Goal: Task Accomplishment & Management: Manage account settings

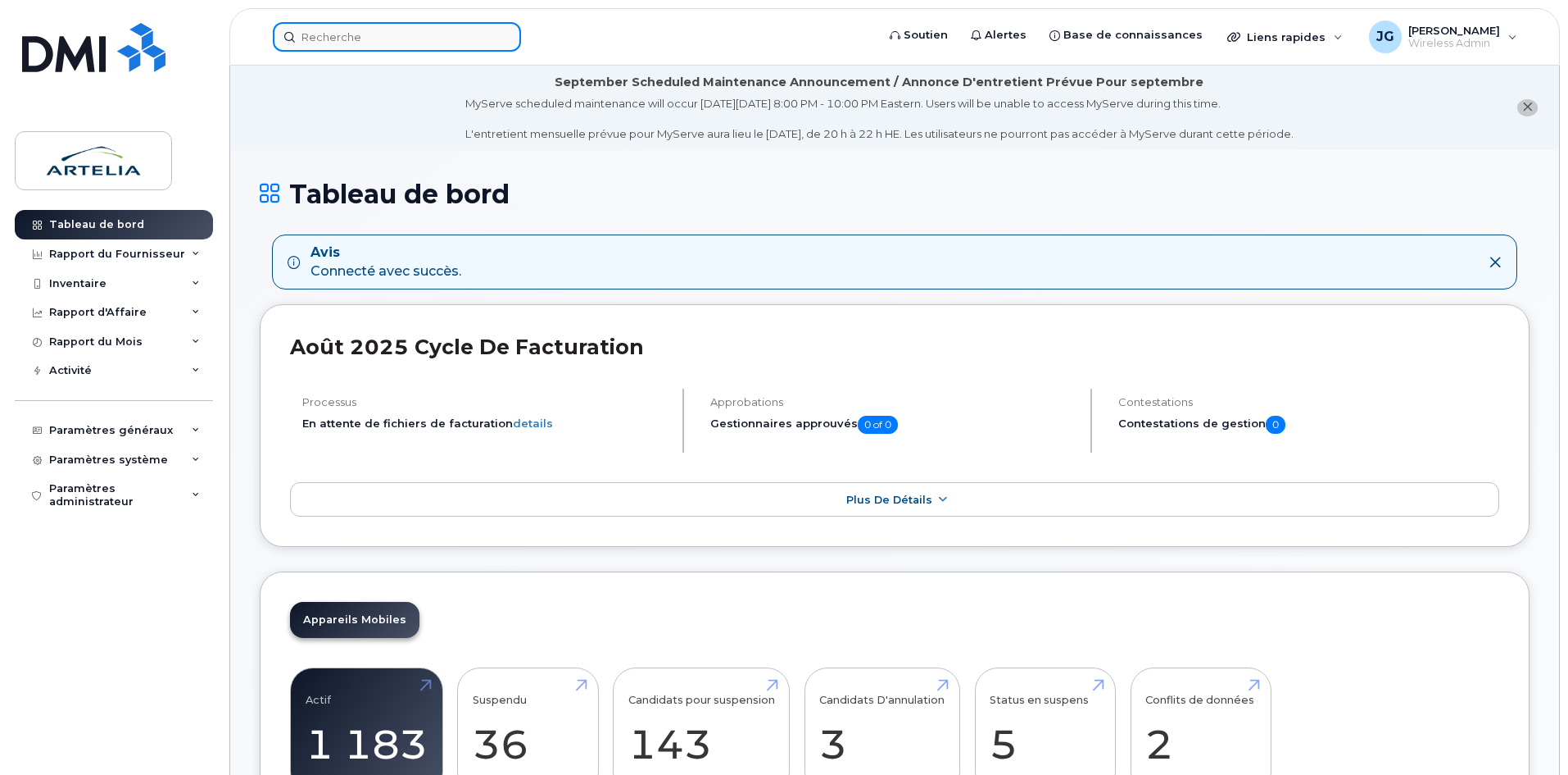
click at [407, 26] on input at bounding box center [396, 37] width 248 height 30
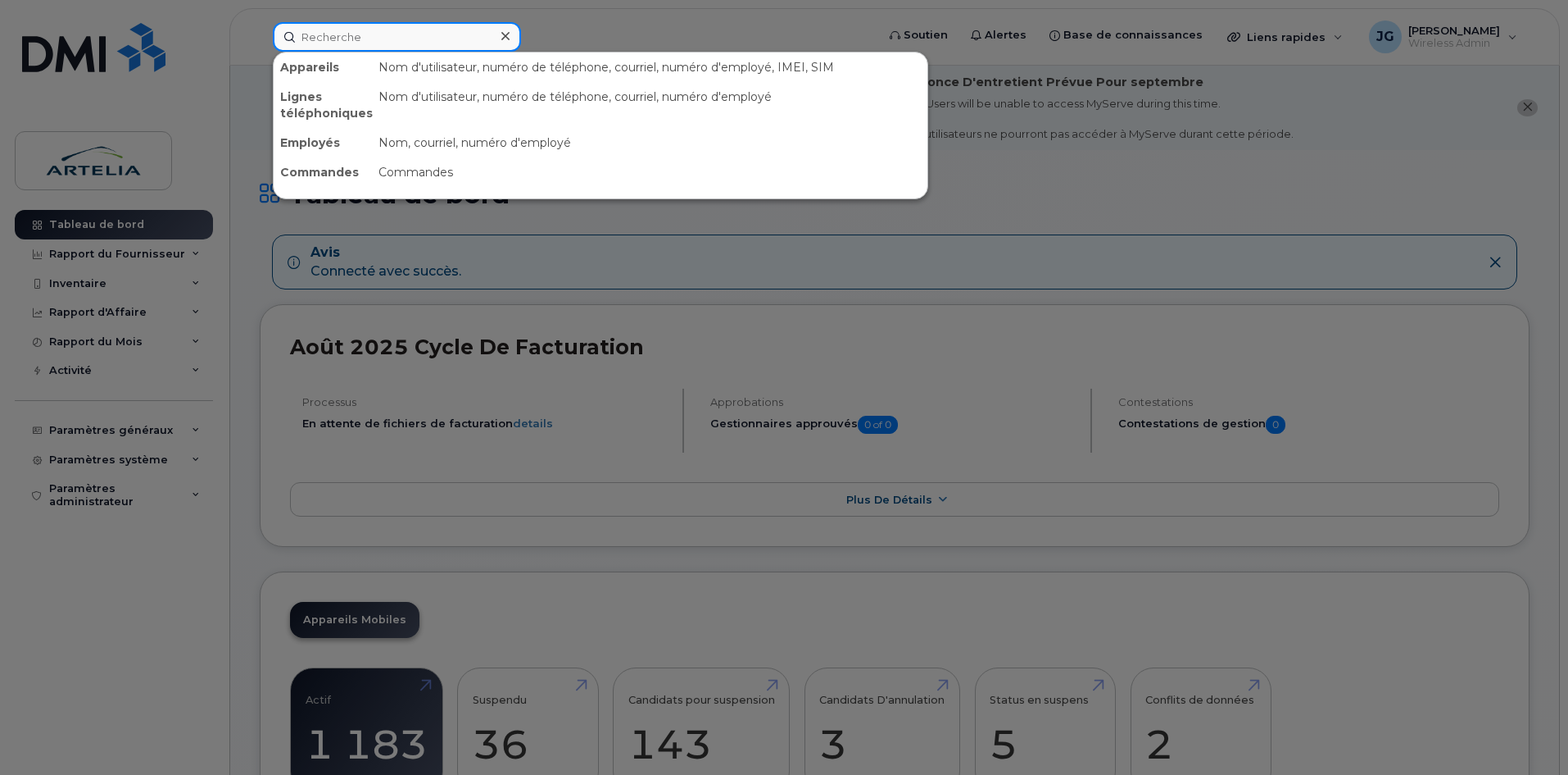
paste input "5146017928"
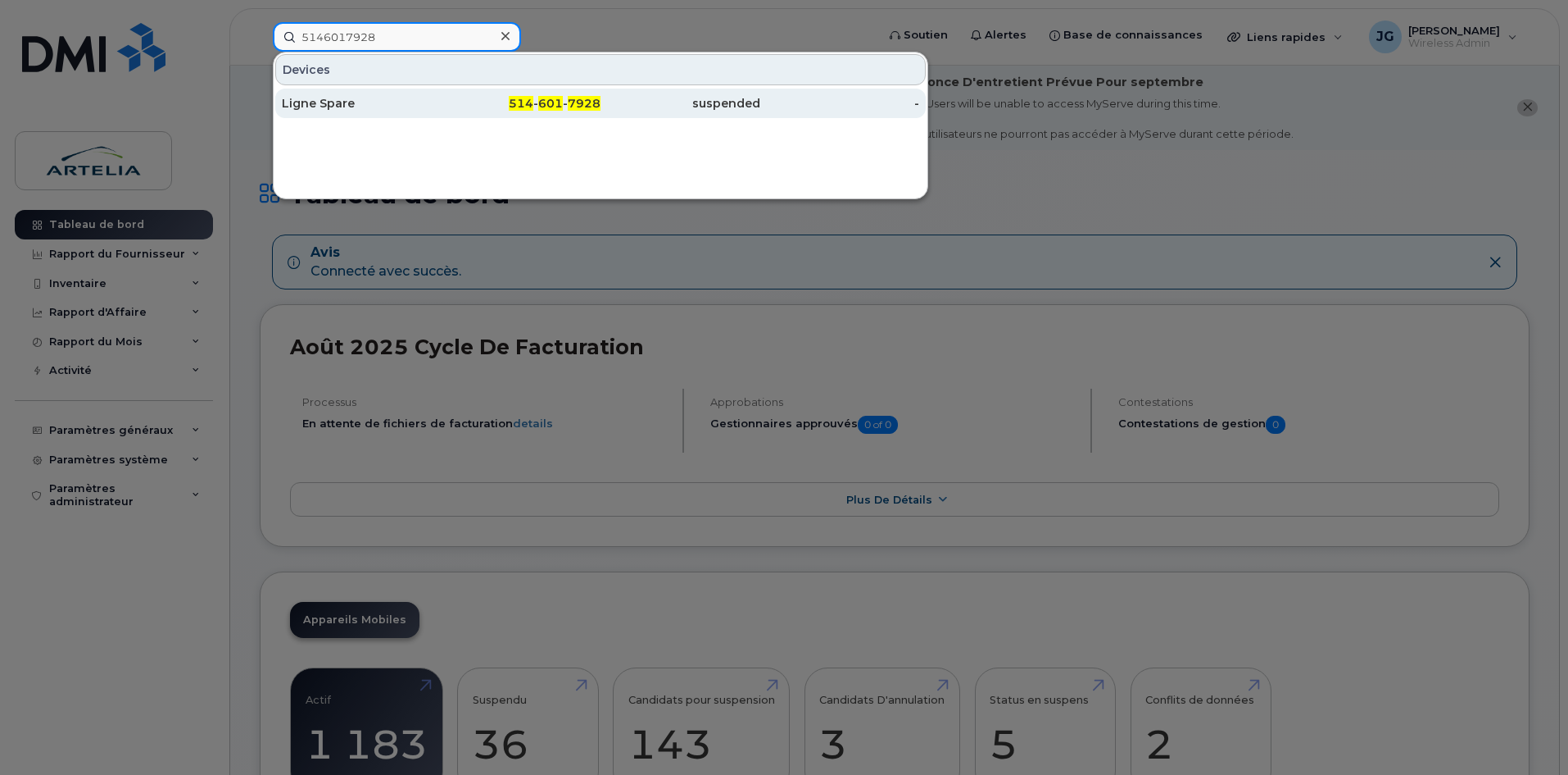
type input "5146017928"
click at [390, 107] on div "Ligne Spare" at bounding box center [361, 102] width 159 height 16
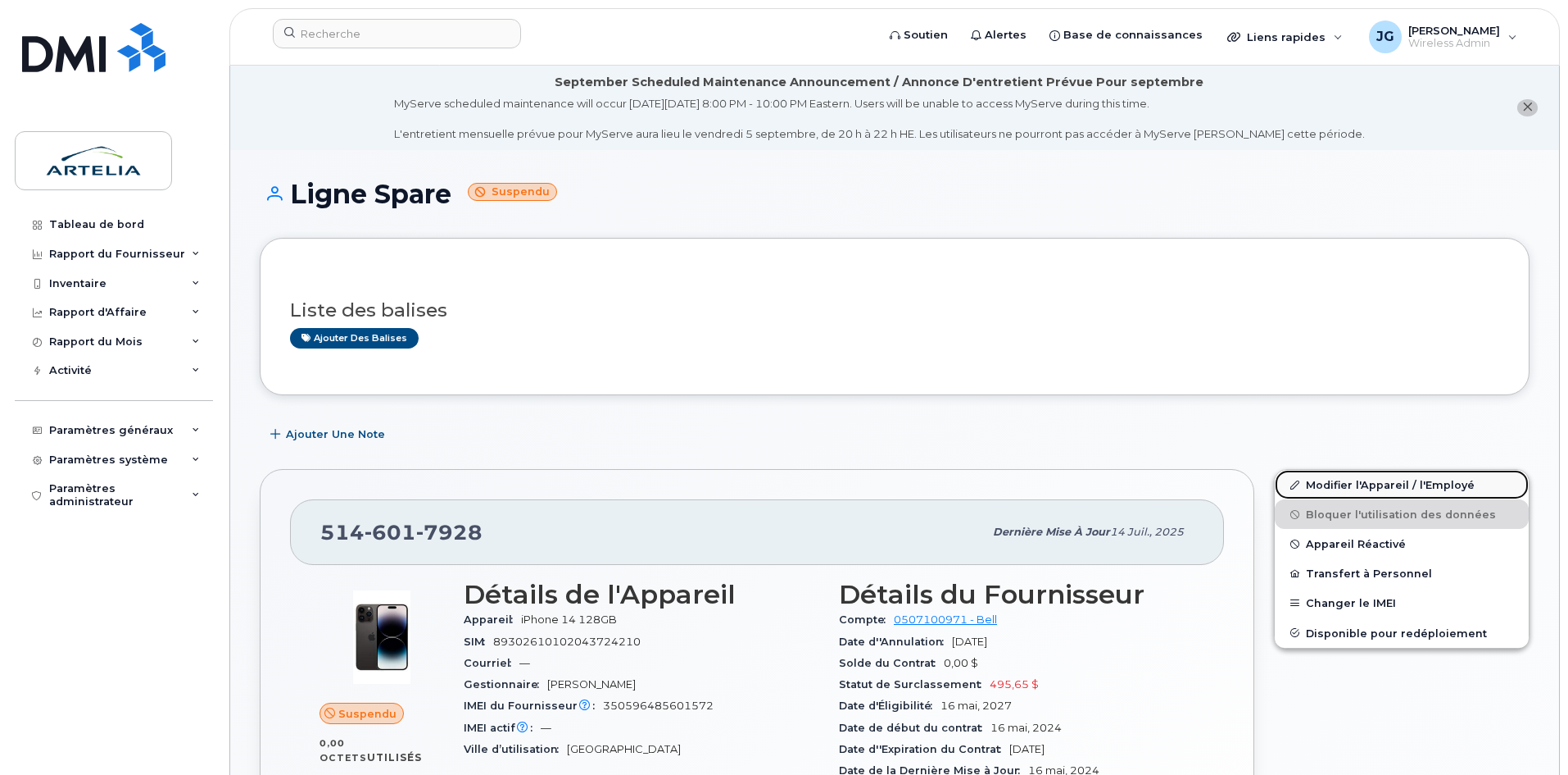
click at [1369, 497] on link "Modifier l'Appareil / l'Employé" at bounding box center [1402, 484] width 254 height 30
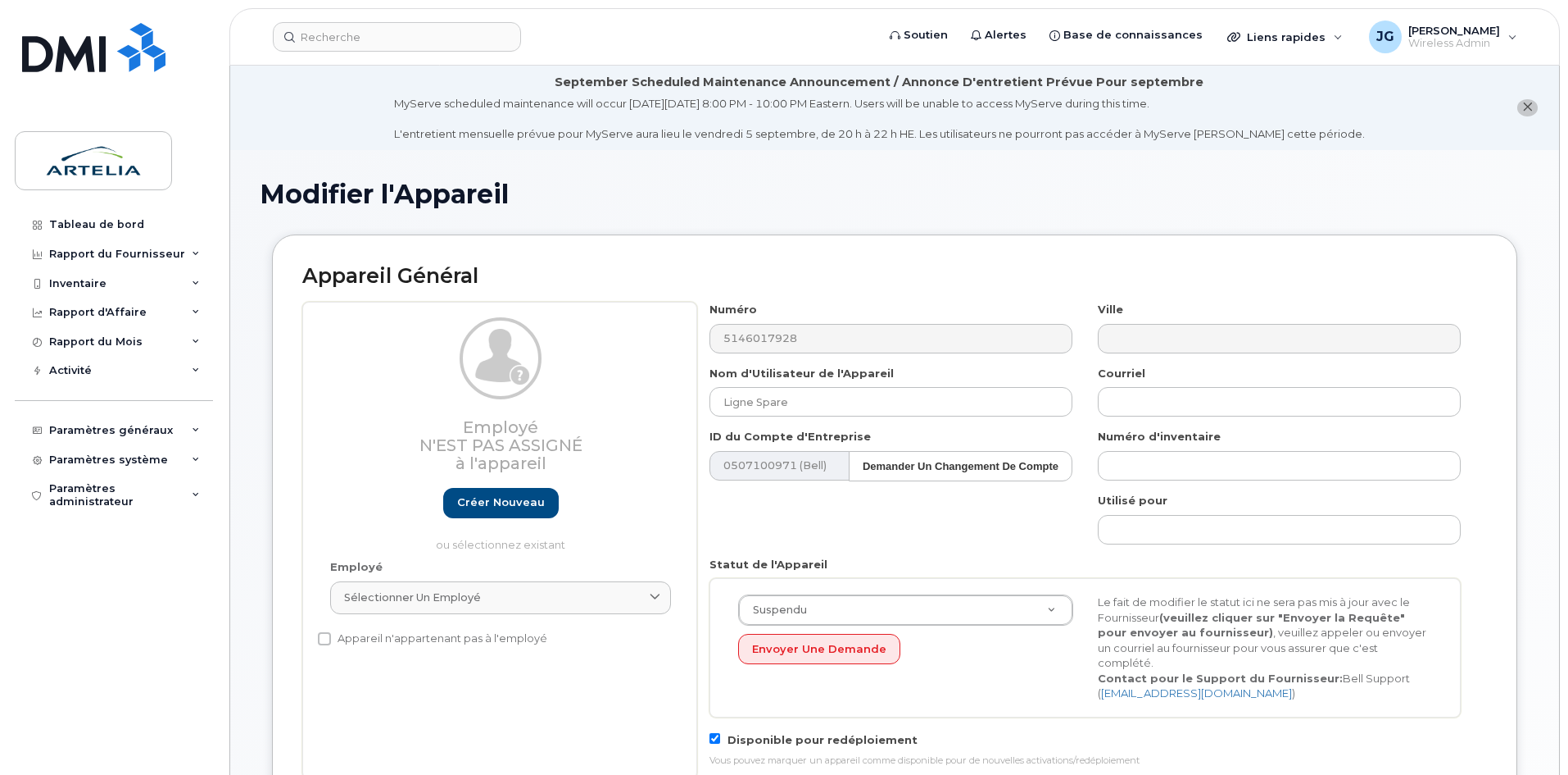
select select "29521960"
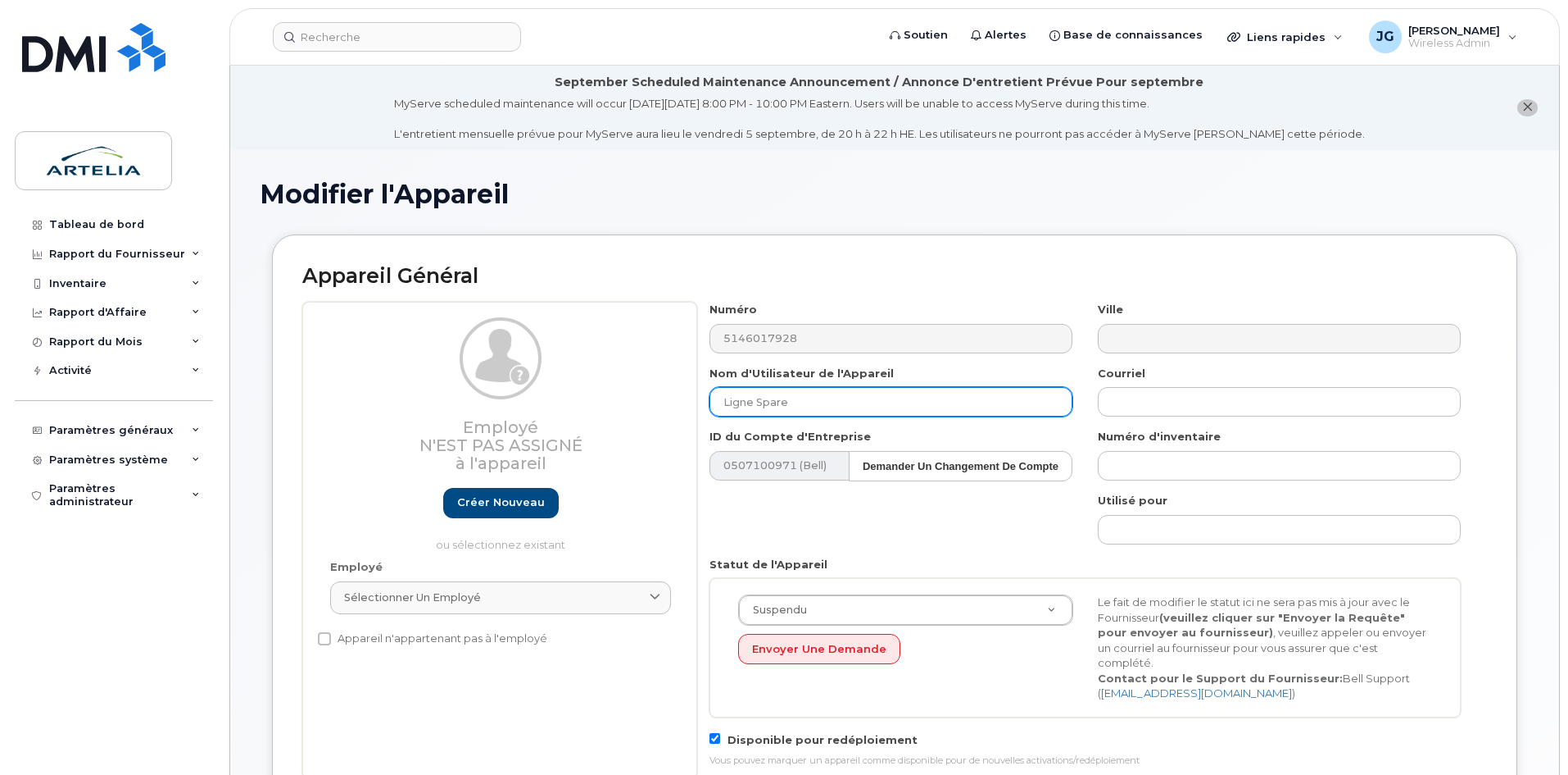
drag, startPoint x: 834, startPoint y: 397, endPoint x: 413, endPoint y: 402, distance: 421.0
click at [418, 402] on div "Employé N'est pas assigné à l'appareil Créer nouveau ou sélectionnez existant E…" at bounding box center [895, 540] width 1185 height 477
paste input "Hamady"
paste input "Adiaviakoye"
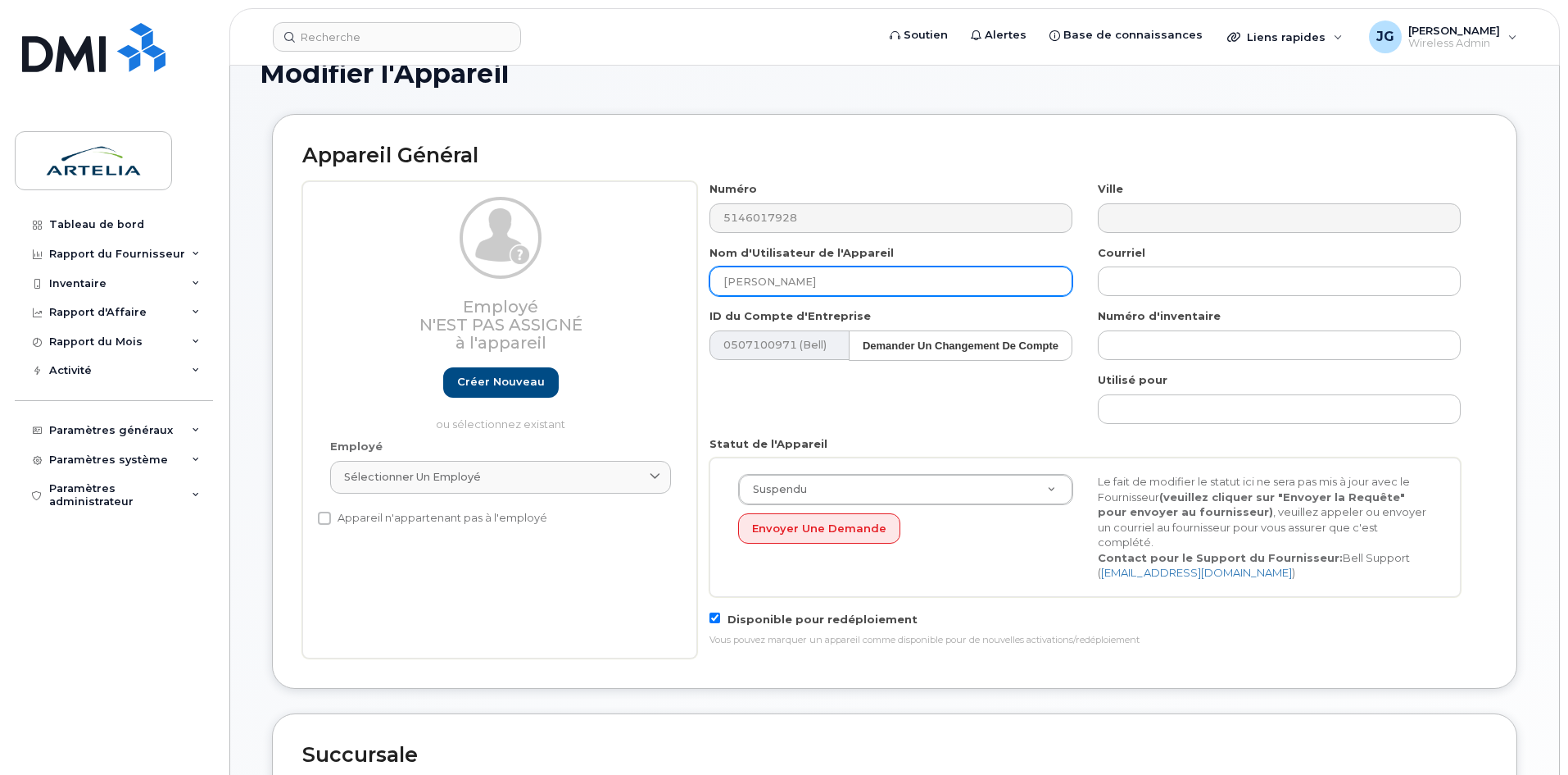
scroll to position [554, 0]
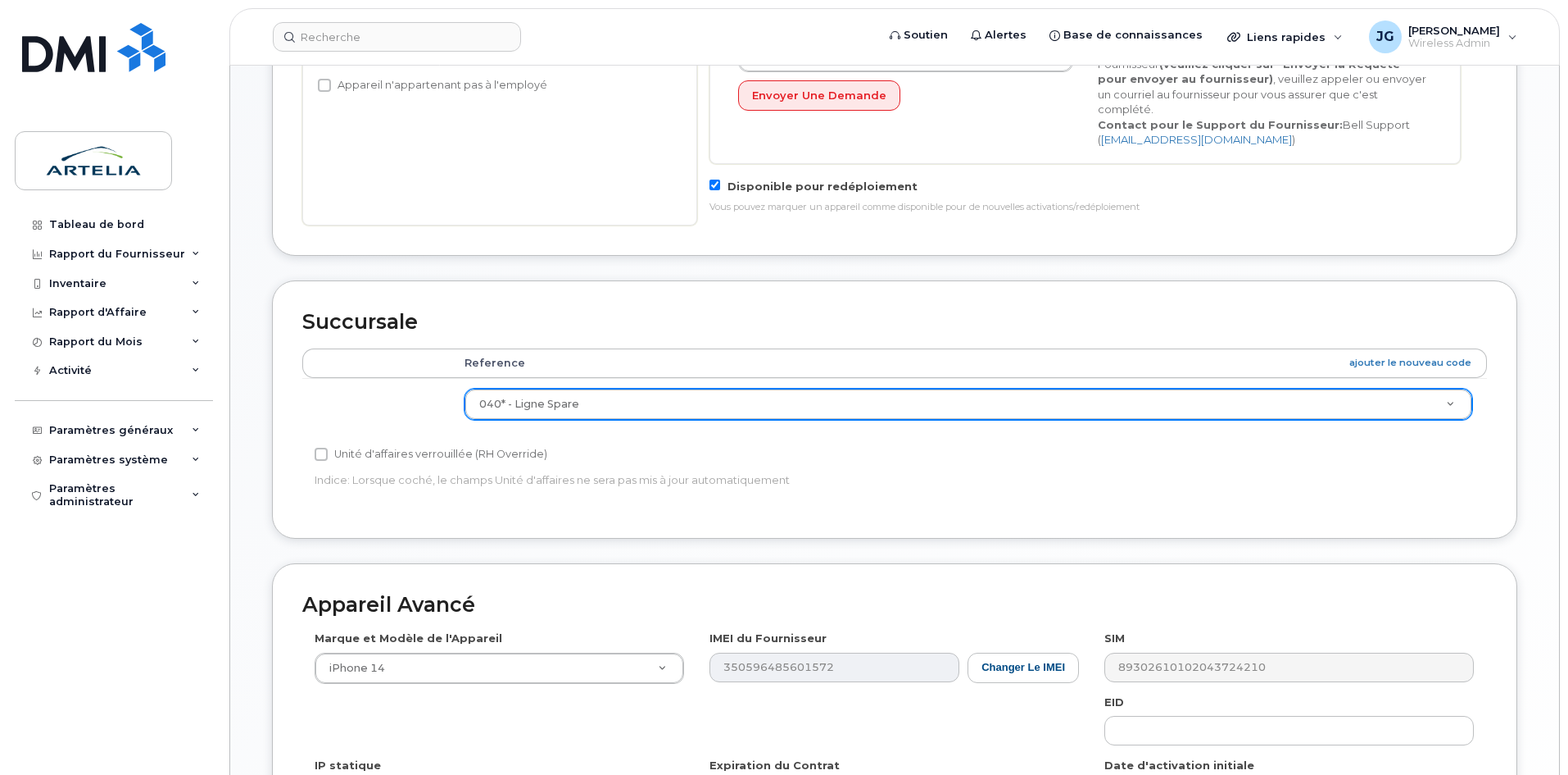
type input "Hamady Adiaviakoye"
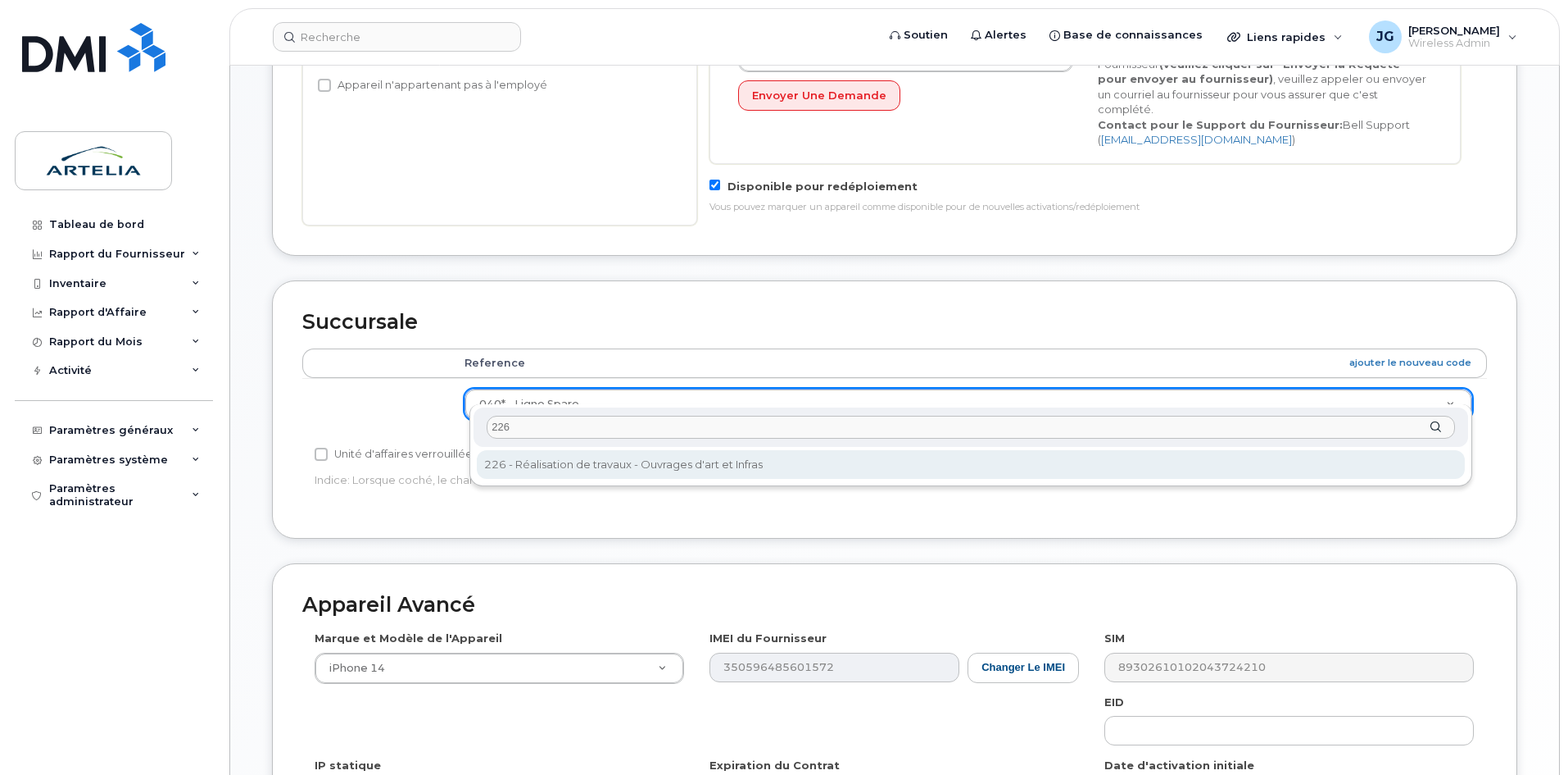
type input "226"
select select "29521980"
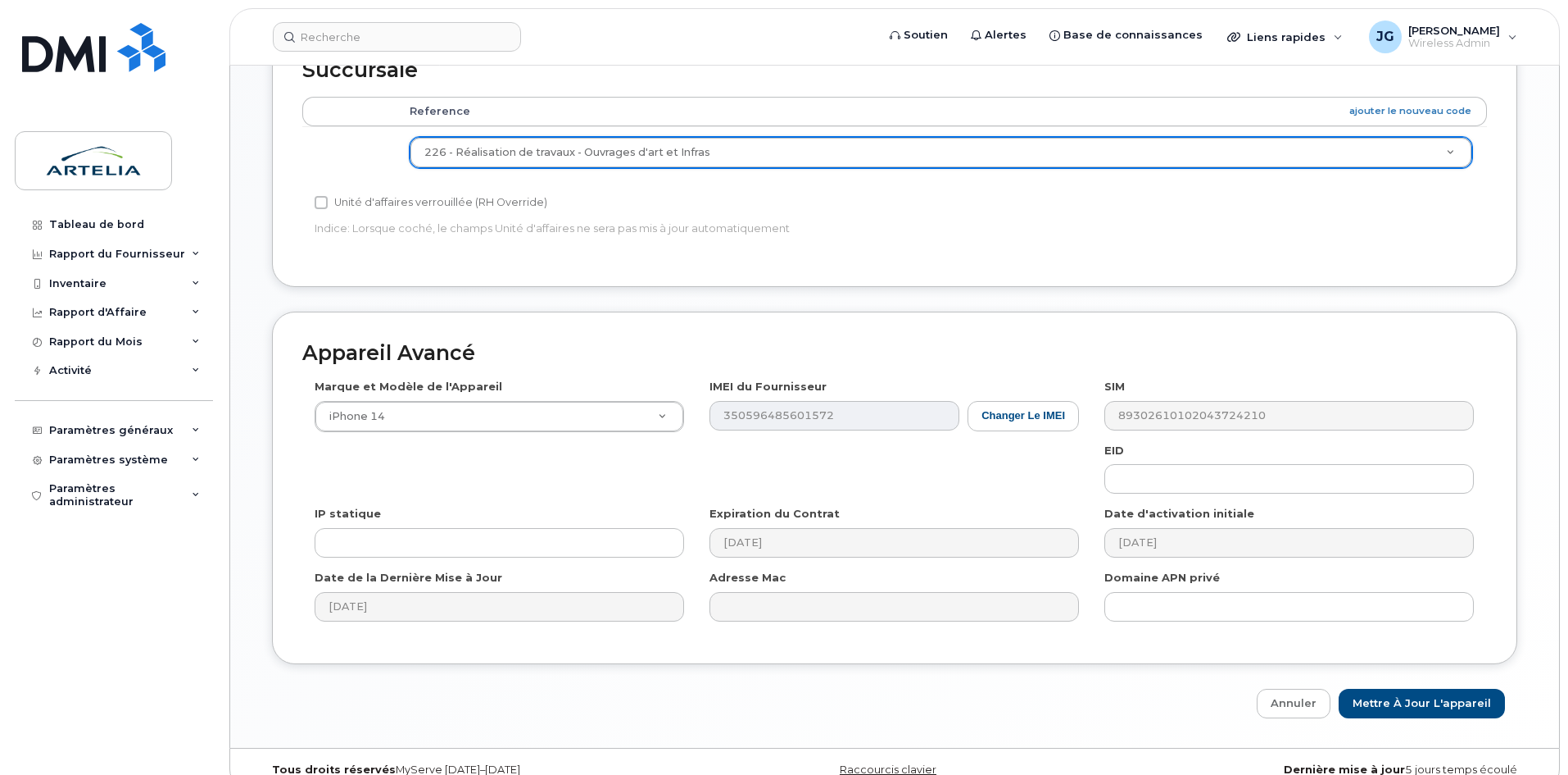
scroll to position [816, 0]
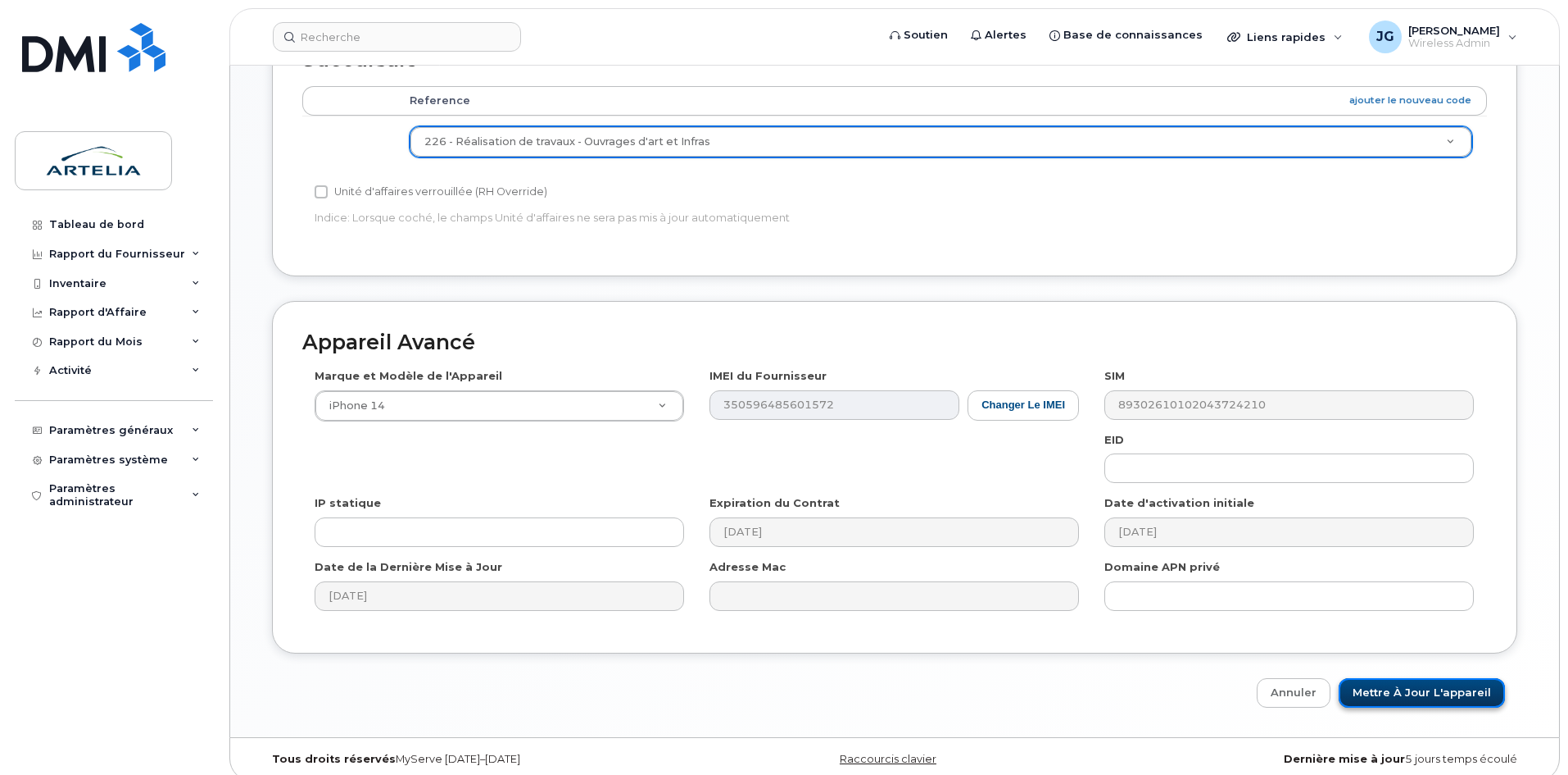
click at [1446, 689] on input "Mettre à jour l'appareil" at bounding box center [1422, 692] width 166 height 30
type input "Sauvegarde..."
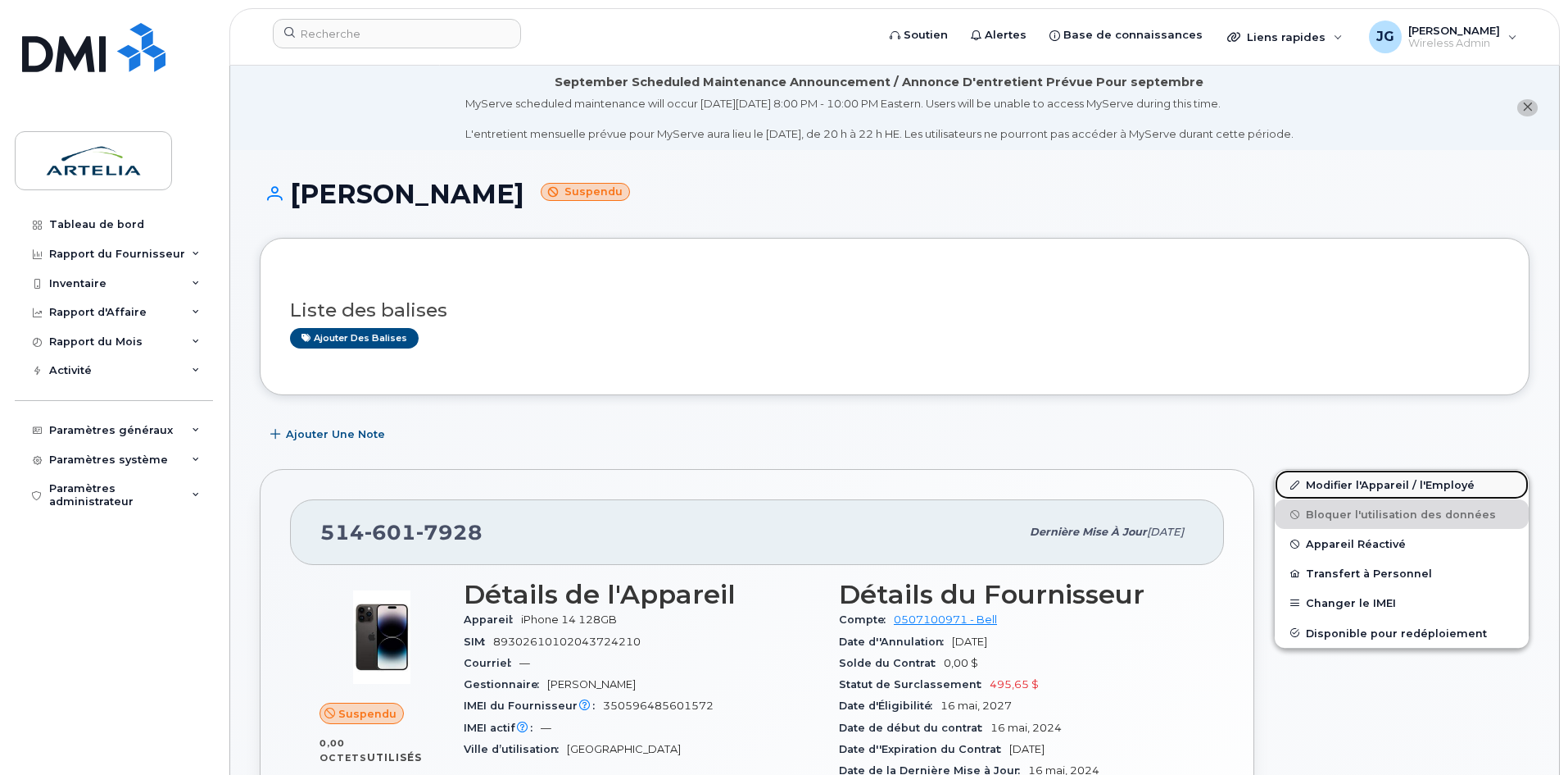
click at [1425, 476] on link "Modifier l'Appareil / l'Employé" at bounding box center [1402, 484] width 254 height 30
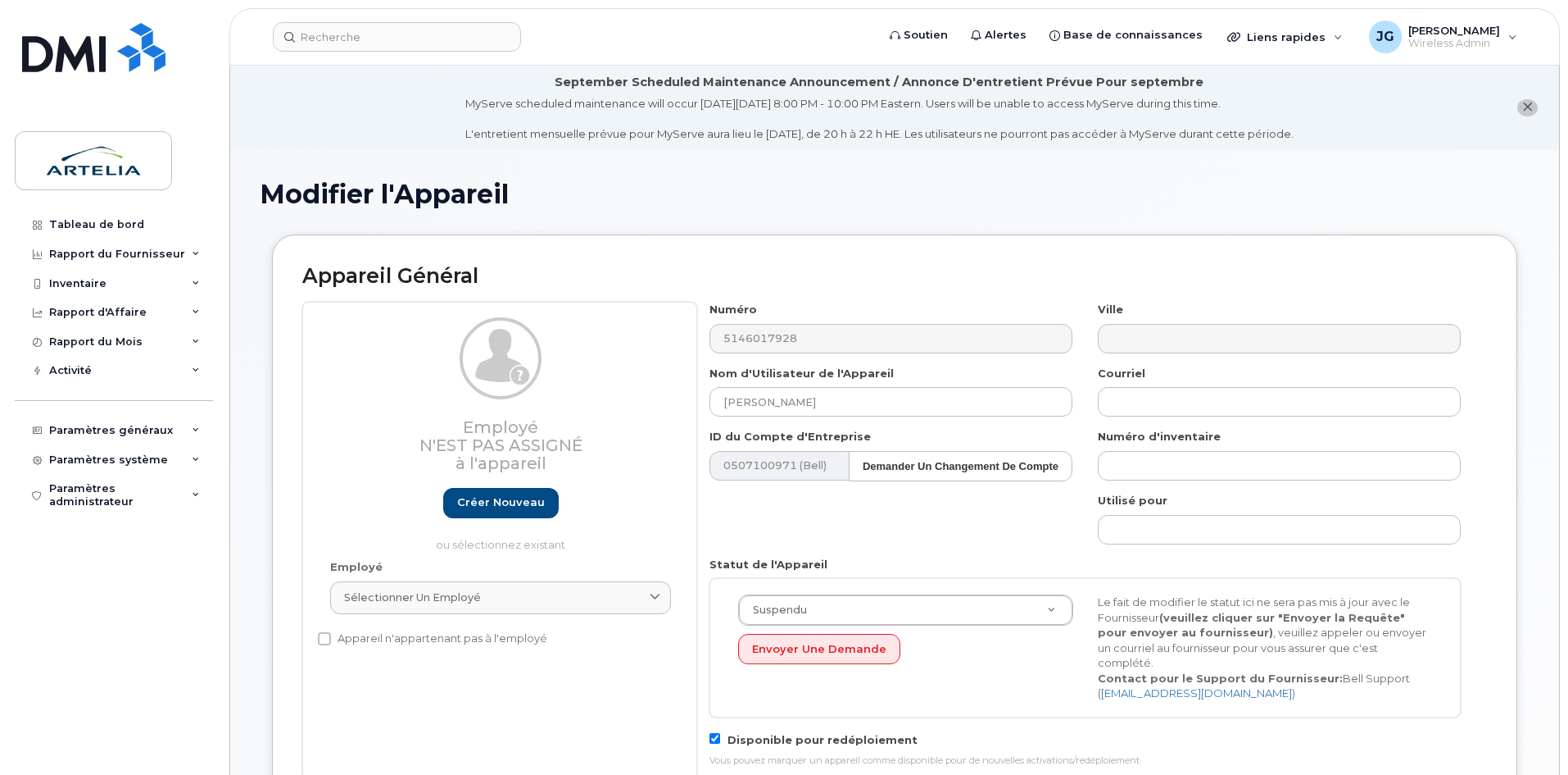
select select "29521980"
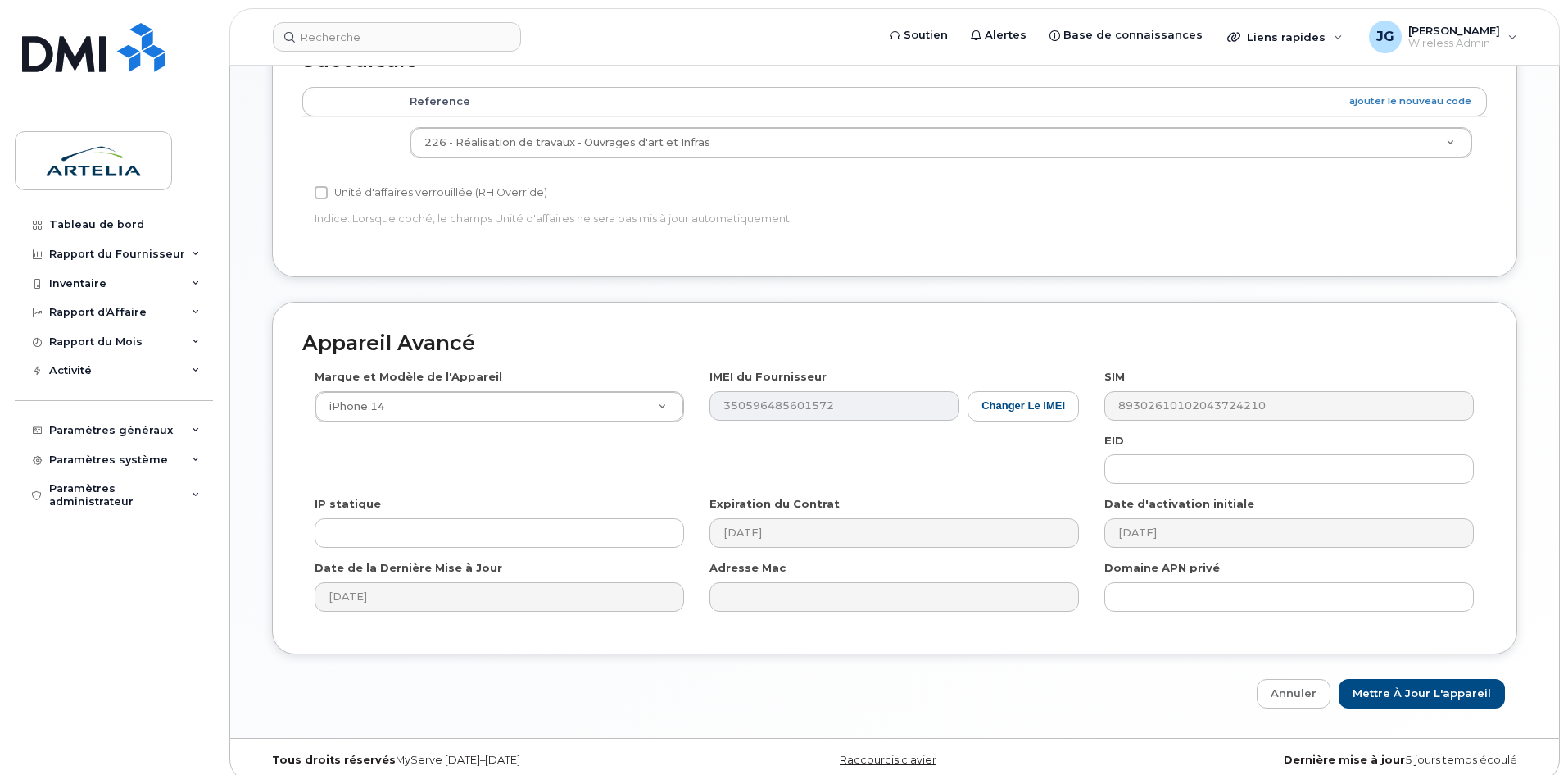
scroll to position [816, 0]
click at [1319, 681] on link "Annuler" at bounding box center [1294, 692] width 73 height 30
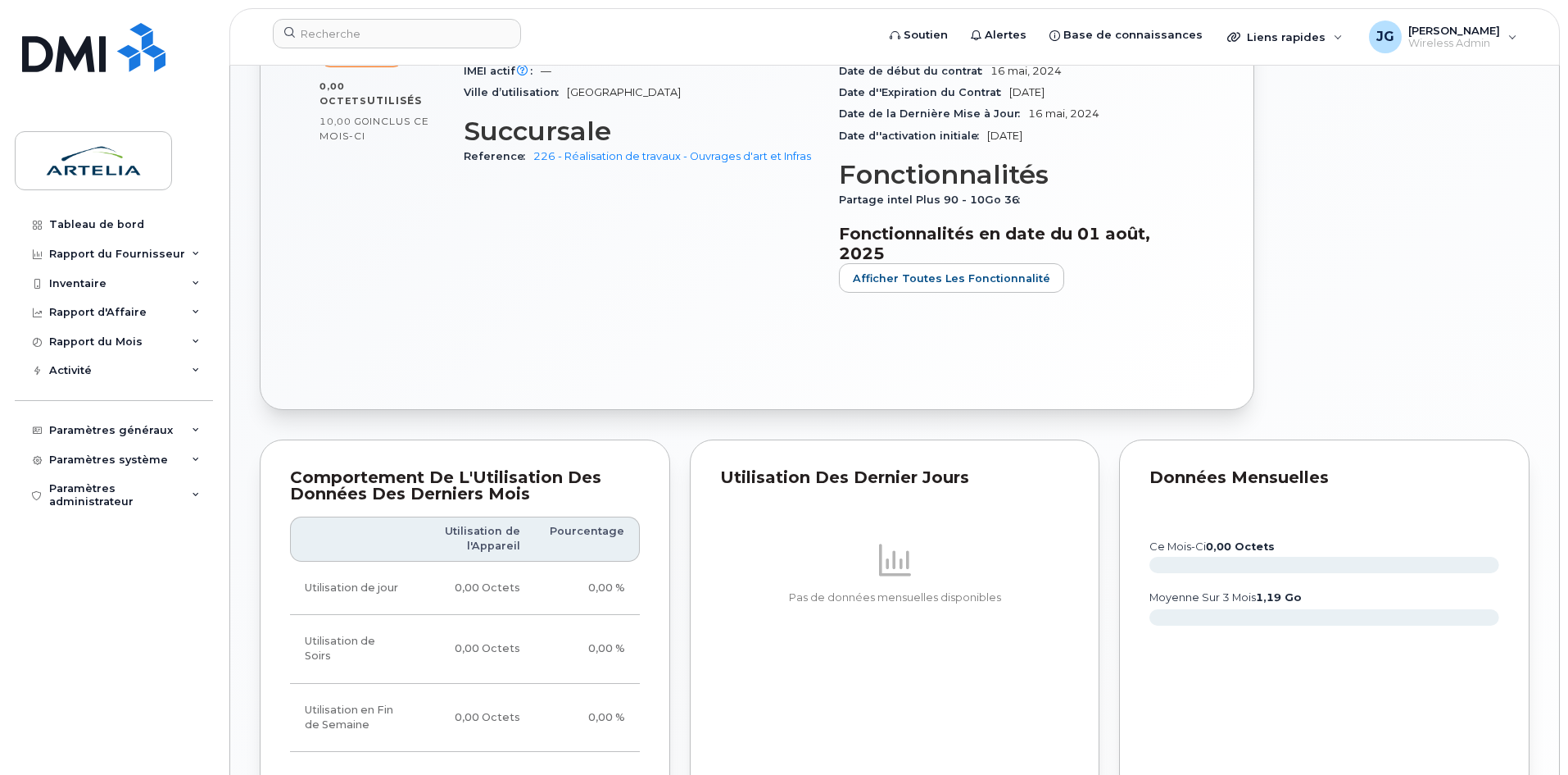
scroll to position [697, 0]
